Goal: Task Accomplishment & Management: Use online tool/utility

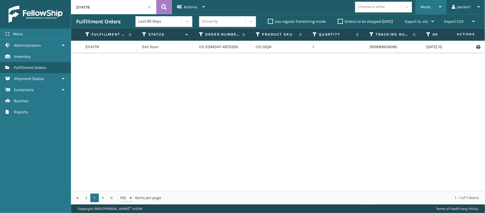
click at [424, 7] on span "Mode" at bounding box center [426, 7] width 10 height 5
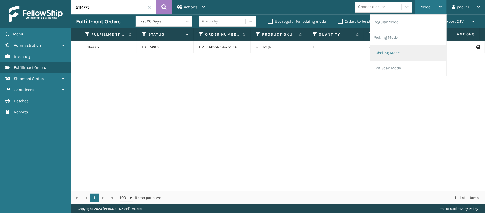
click at [390, 51] on li "Labeling Mode" at bounding box center [409, 52] width 76 height 15
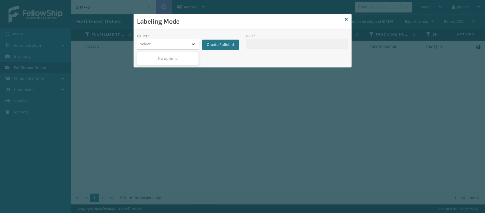
click at [194, 45] on icon at bounding box center [194, 44] width 6 height 6
click at [213, 47] on button "Create Pallet Id" at bounding box center [220, 45] width 37 height 10
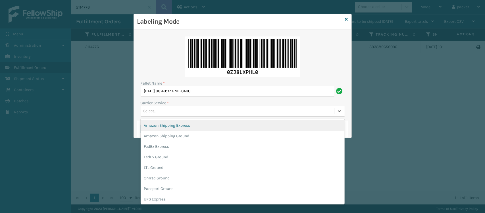
click at [152, 109] on div "Select..." at bounding box center [150, 111] width 13 height 6
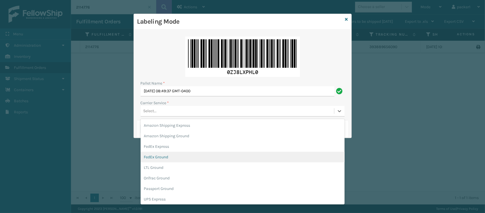
click at [152, 157] on div "FedEx Ground" at bounding box center [243, 157] width 204 height 11
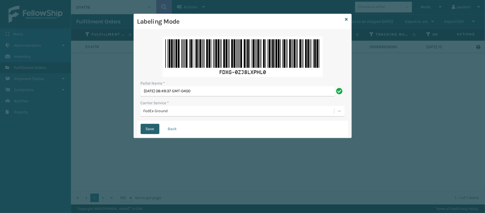
click at [150, 131] on button "Save" at bounding box center [150, 129] width 19 height 10
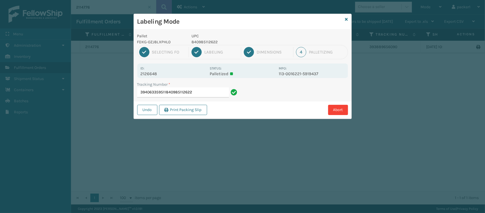
type input "394063359511840985112622"
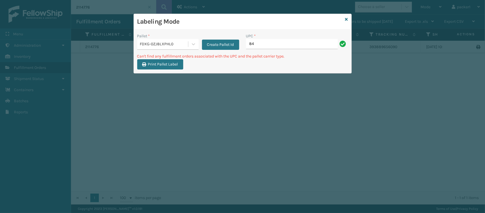
type input "8"
